Goal: Check status: Check status

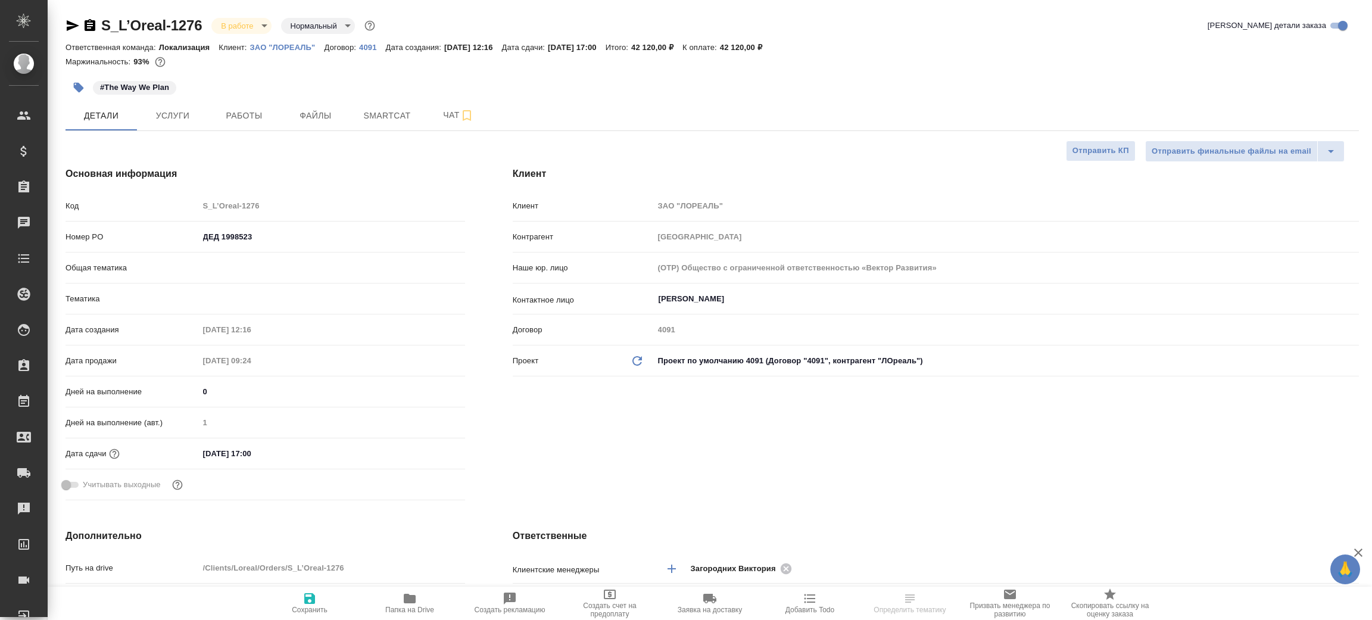
select select "RU"
type input "Локализация"
type input "[PERSON_NAME]"
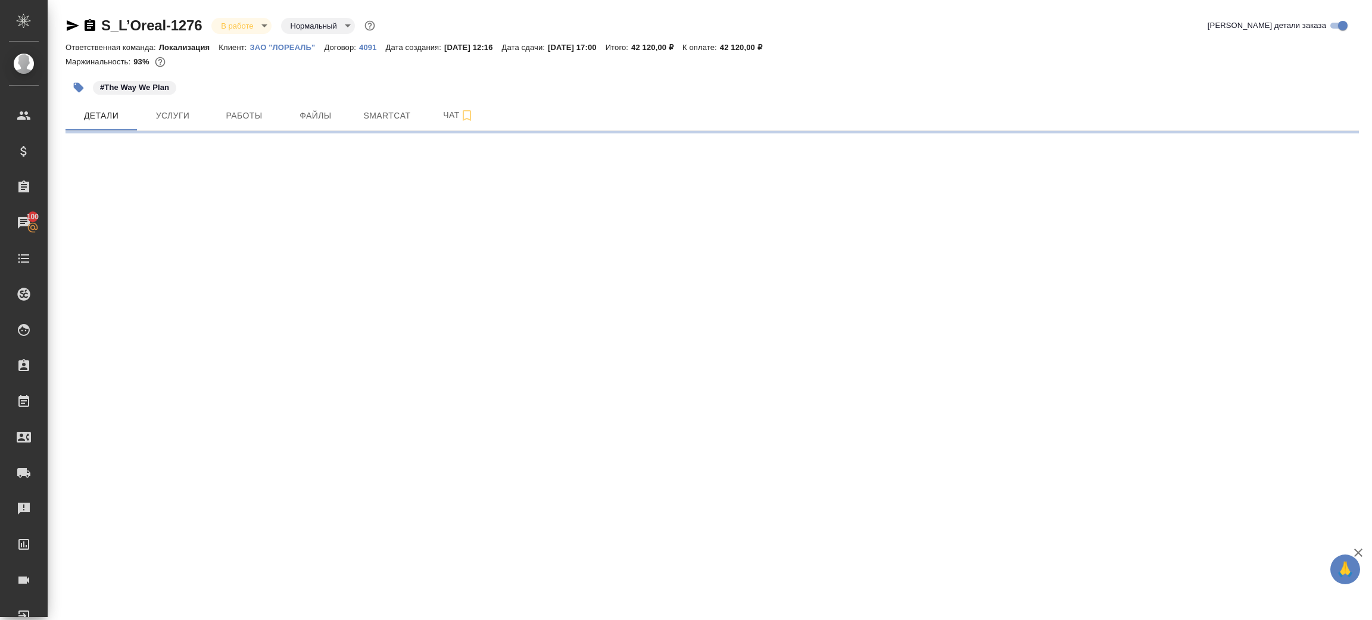
select select "RU"
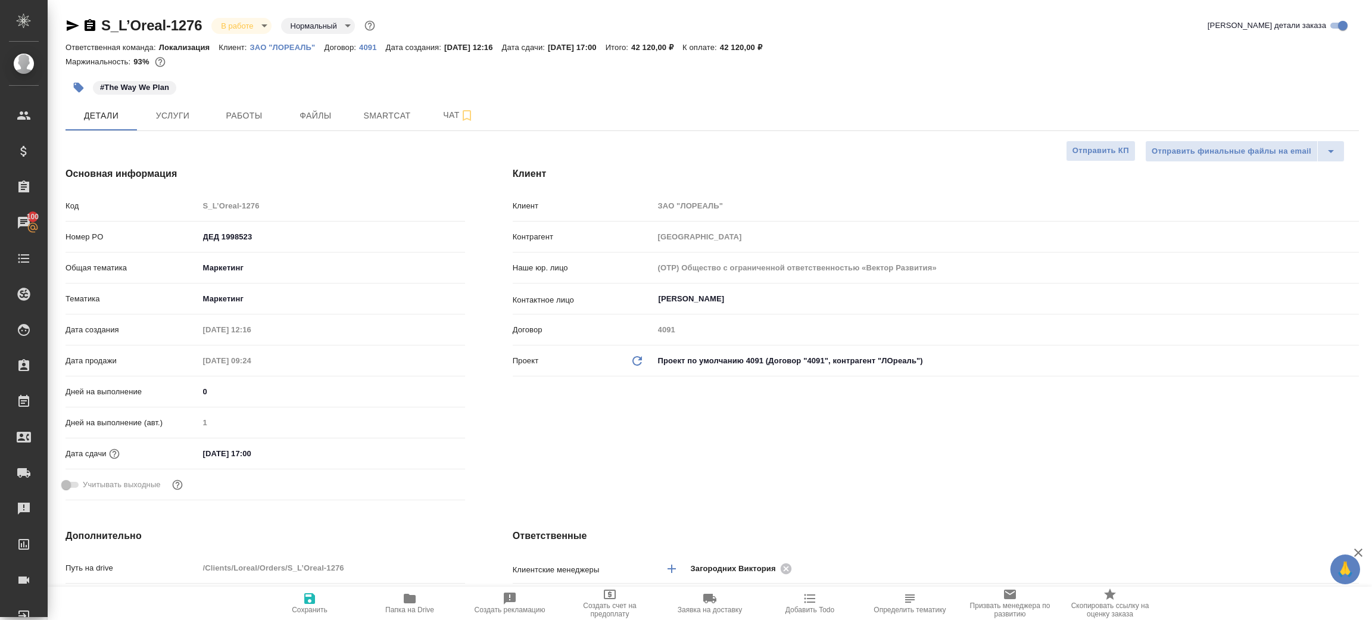
type textarea "x"
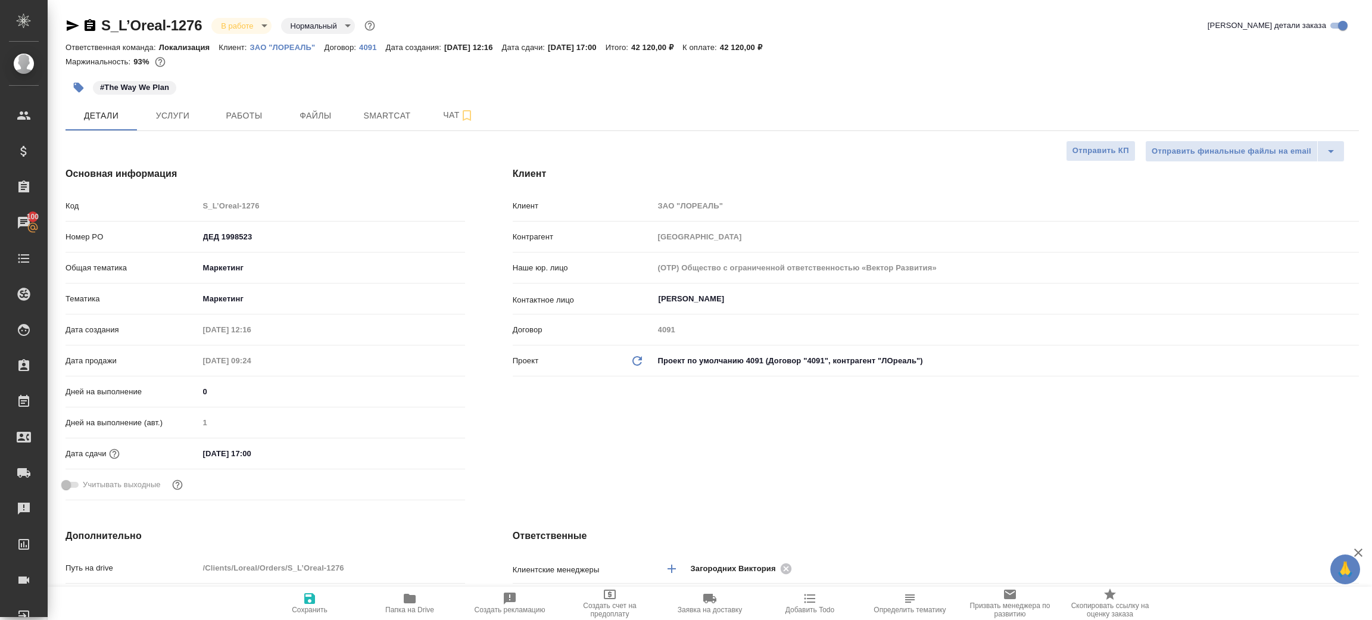
type textarea "x"
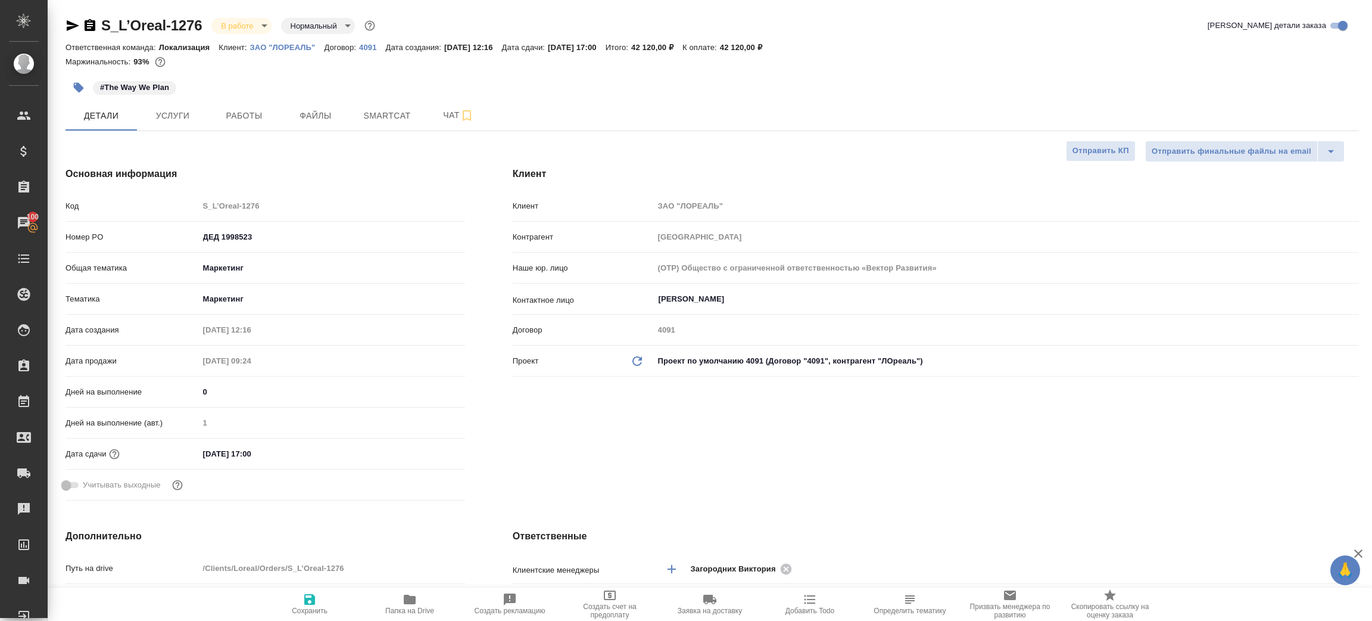
type textarea "x"
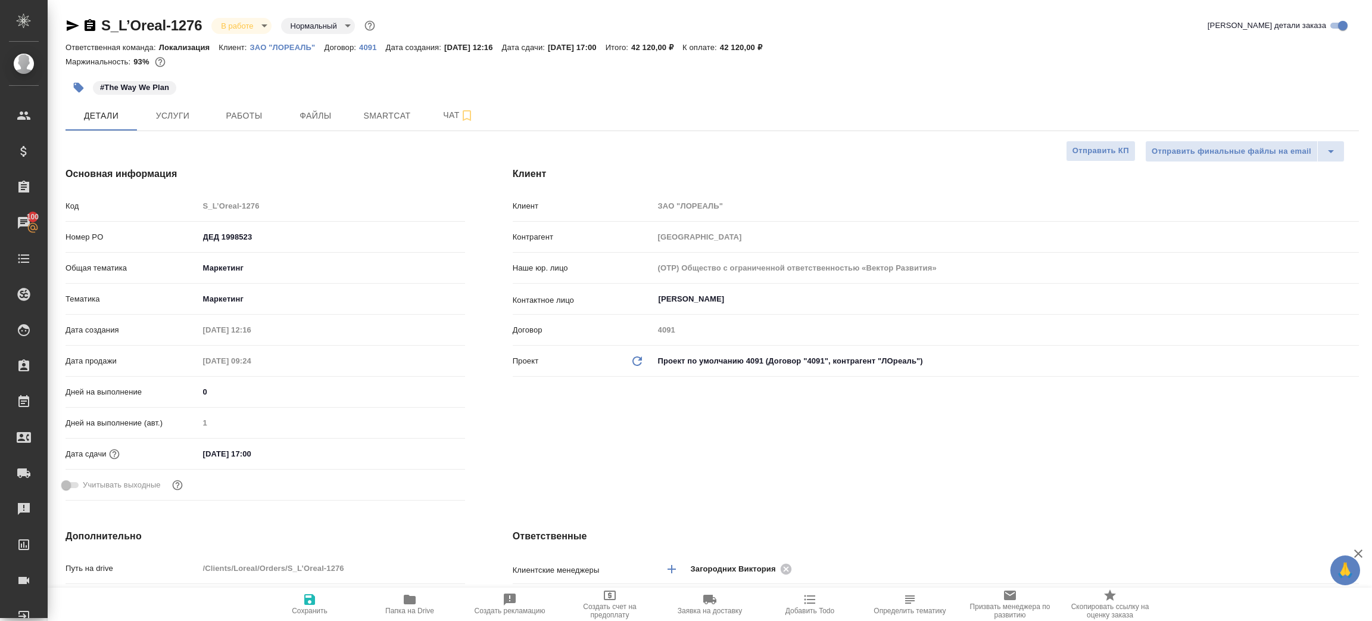
type textarea "x"
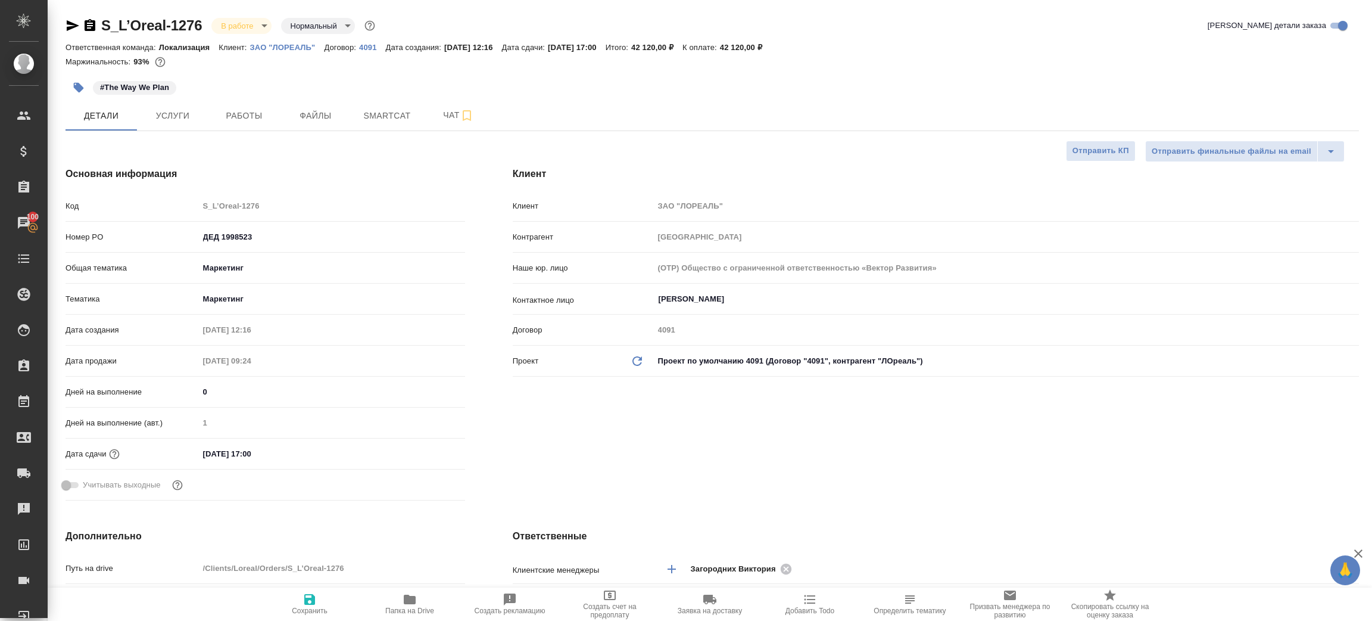
type textarea "x"
